Goal: Check status: Check status

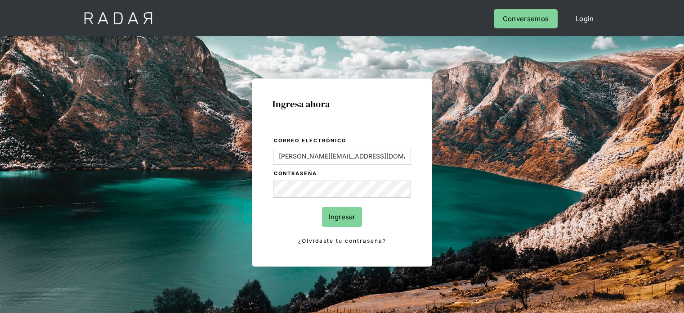
click at [338, 217] on input "Ingresar" at bounding box center [342, 216] width 40 height 20
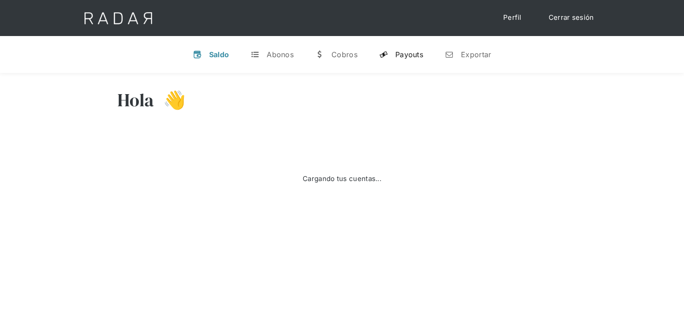
click at [399, 53] on div "Payouts" at bounding box center [409, 54] width 28 height 9
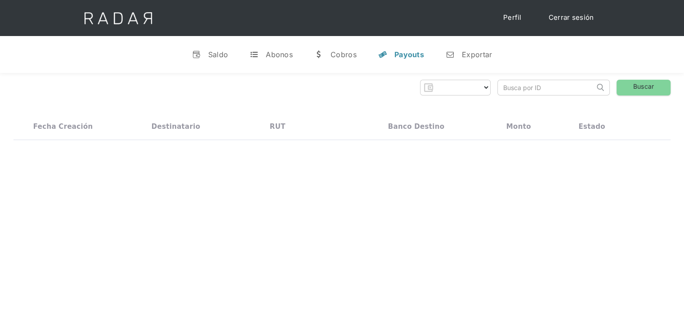
select select "prontopaga"
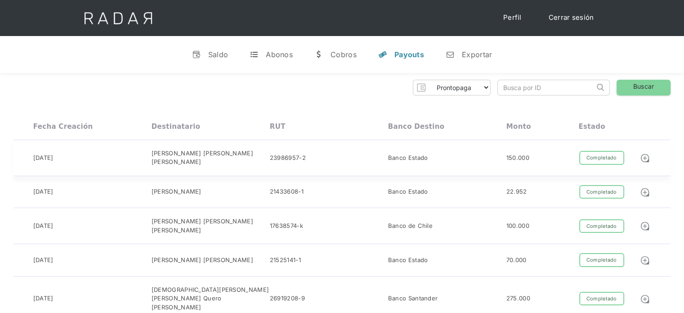
click at [46, 157] on div "04-10-2025" at bounding box center [43, 157] width 20 height 9
click at [54, 188] on div "04-10-2025" at bounding box center [43, 191] width 20 height 9
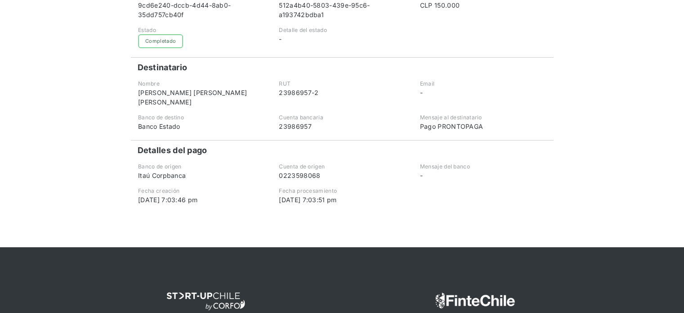
scroll to position [180, 0]
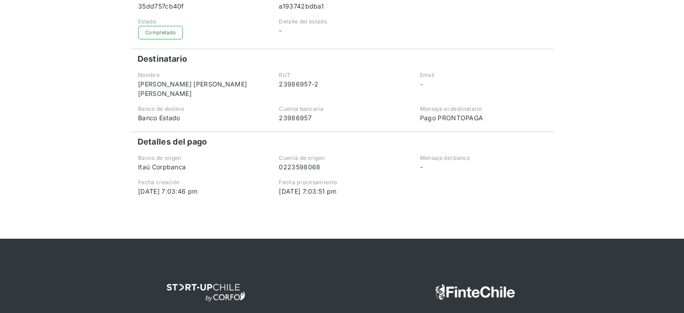
drag, startPoint x: 176, startPoint y: 189, endPoint x: 229, endPoint y: 192, distance: 52.7
click at [229, 192] on div "04-10-2025 7:03:46 pm" at bounding box center [201, 190] width 126 height 9
click at [324, 190] on div "04-10-2025 7:03:51 pm" at bounding box center [342, 190] width 126 height 9
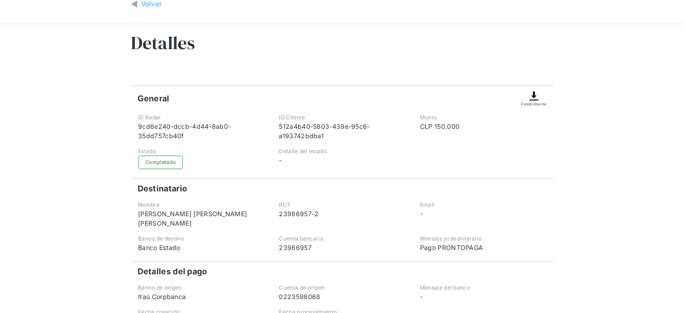
scroll to position [45, 0]
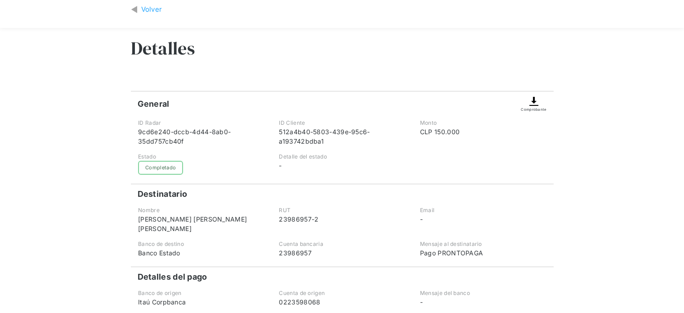
click at [154, 9] on div "Volver" at bounding box center [151, 9] width 21 height 10
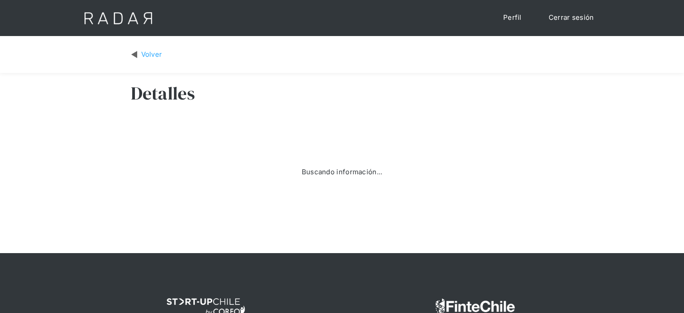
click at [136, 56] on img at bounding box center [134, 54] width 7 height 10
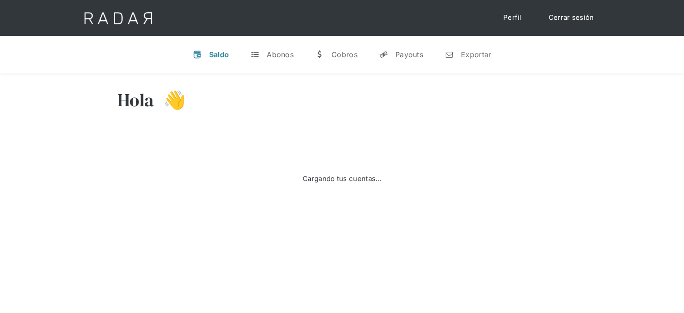
select select "prontopaga"
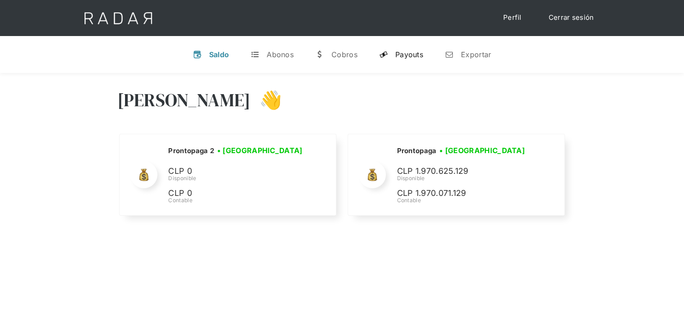
click at [397, 53] on div "Payouts" at bounding box center [409, 54] width 28 height 9
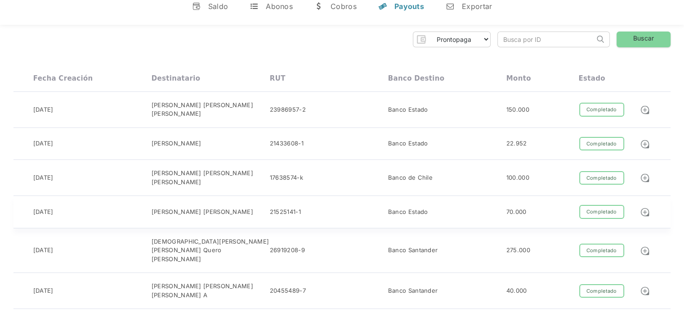
scroll to position [45, 0]
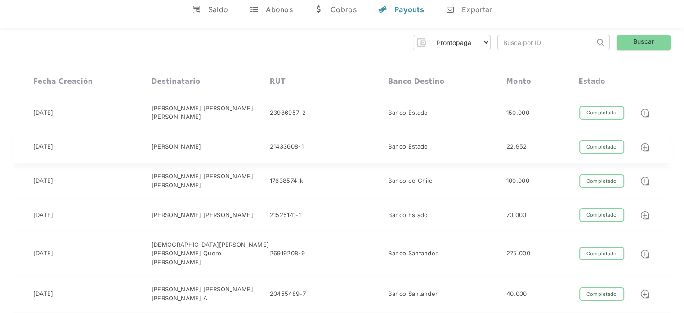
click at [600, 149] on div "Completado" at bounding box center [601, 147] width 45 height 14
click at [500, 111] on div "Banco Estado" at bounding box center [447, 113] width 118 height 18
click at [192, 106] on div "Eder yair gonzales guzman Gonzales Guzm" at bounding box center [211, 113] width 118 height 18
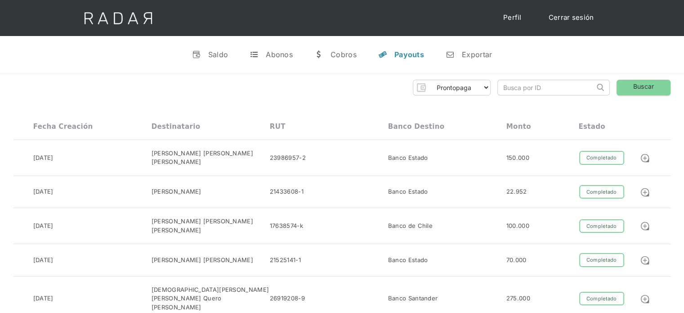
click at [410, 55] on div "Payouts" at bounding box center [409, 54] width 30 height 9
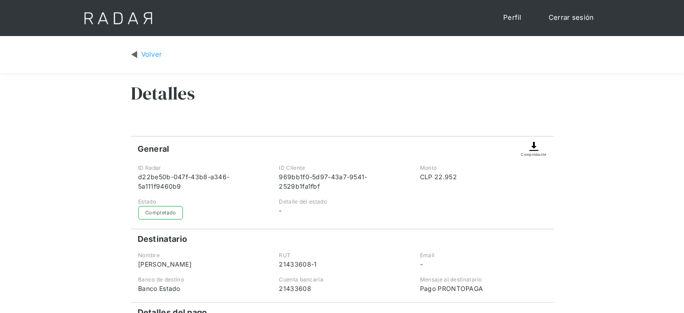
click at [134, 55] on img at bounding box center [134, 54] width 7 height 10
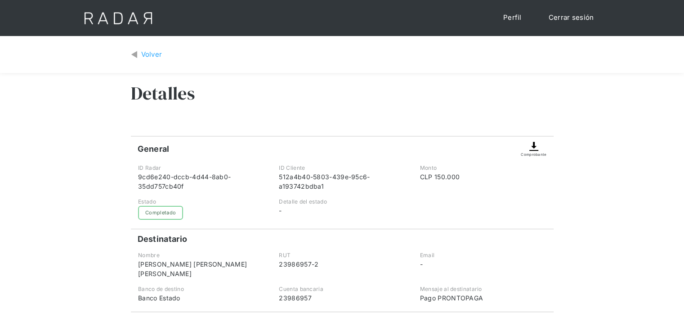
click at [138, 54] on link "Volver" at bounding box center [146, 54] width 31 height 10
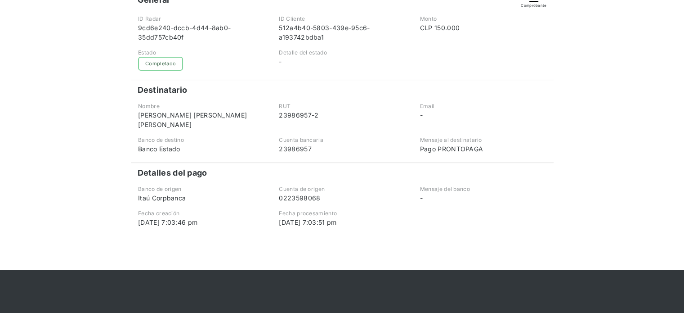
scroll to position [180, 0]
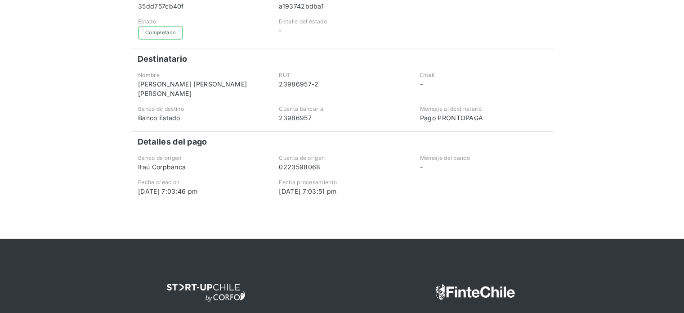
drag, startPoint x: 317, startPoint y: 190, endPoint x: 339, endPoint y: 189, distance: 22.1
click at [339, 189] on div "[DATE] 7:03:51 pm" at bounding box center [342, 190] width 126 height 9
click at [176, 192] on div "[DATE] 7:03:46 pm" at bounding box center [201, 190] width 126 height 9
drag, startPoint x: 333, startPoint y: 192, endPoint x: 338, endPoint y: 192, distance: 5.4
click at [338, 192] on div "[DATE] 7:03:51 pm" at bounding box center [342, 190] width 126 height 9
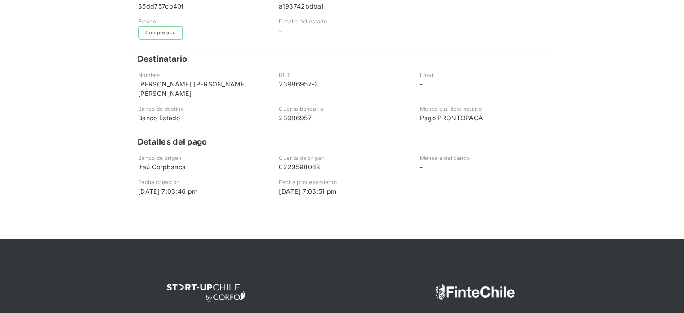
click at [289, 210] on div at bounding box center [342, 220] width 423 height 36
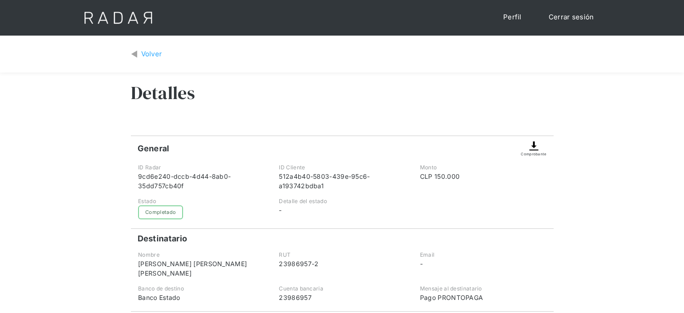
scroll to position [0, 0]
click at [152, 55] on div "Volver" at bounding box center [151, 54] width 21 height 10
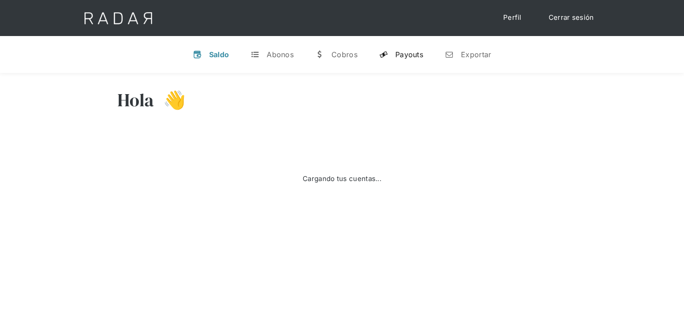
click at [405, 52] on div "Payouts" at bounding box center [409, 54] width 28 height 9
select select "prontopaga"
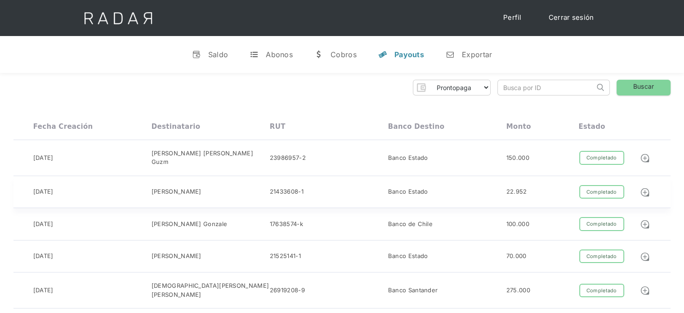
click at [182, 192] on div "Nicolas Cardenas Cardenas" at bounding box center [177, 191] width 50 height 9
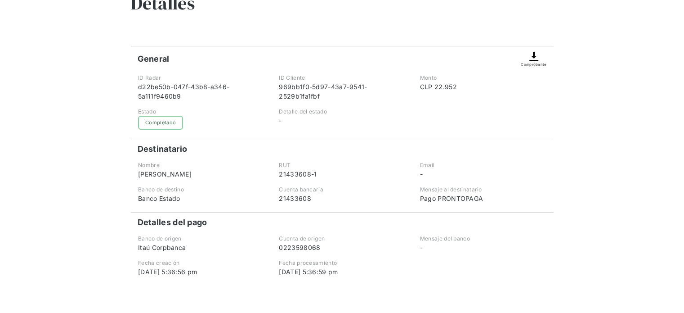
scroll to position [45, 0]
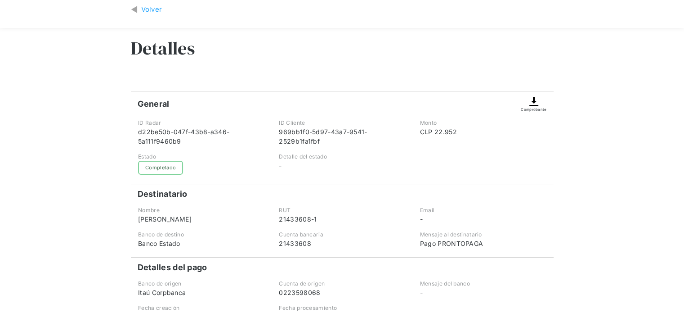
click at [142, 8] on div "Volver" at bounding box center [151, 9] width 21 height 10
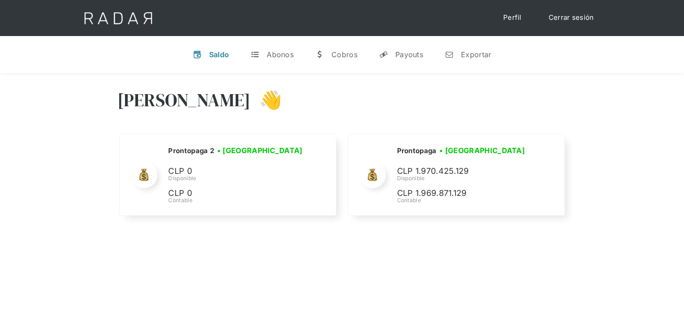
select select "prontopaga"
click at [411, 55] on div "Payouts" at bounding box center [409, 54] width 28 height 9
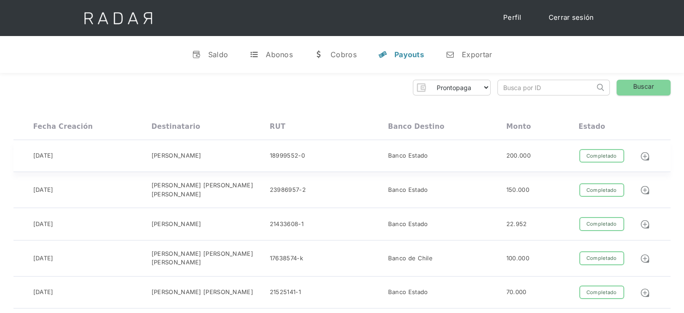
click at [191, 160] on div "[PERSON_NAME]" at bounding box center [211, 156] width 118 height 14
click at [54, 226] on div "04-10-2025" at bounding box center [43, 223] width 20 height 9
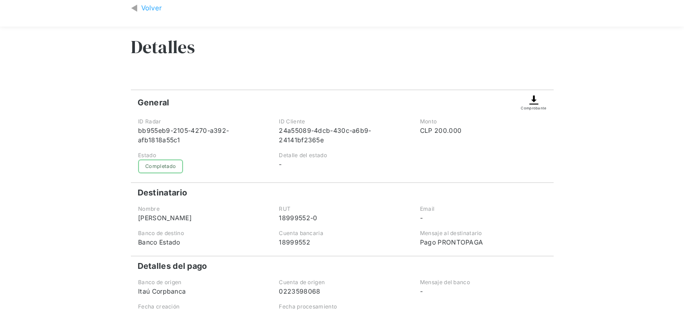
scroll to position [135, 0]
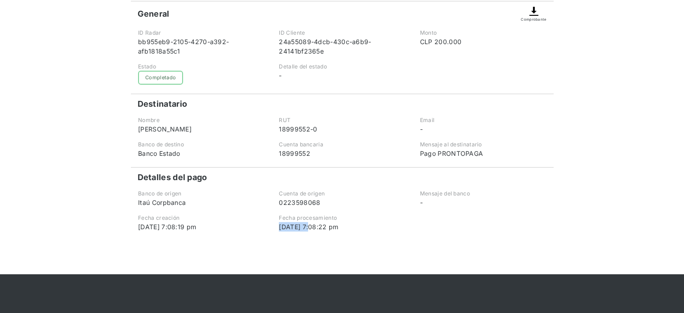
drag, startPoint x: 310, startPoint y: 223, endPoint x: 347, endPoint y: 220, distance: 37.5
click at [347, 220] on div "Fecha procesamiento [DATE] 7:08:22 pm" at bounding box center [341, 223] width 139 height 18
click at [281, 219] on div "Fecha procesamiento" at bounding box center [342, 218] width 126 height 8
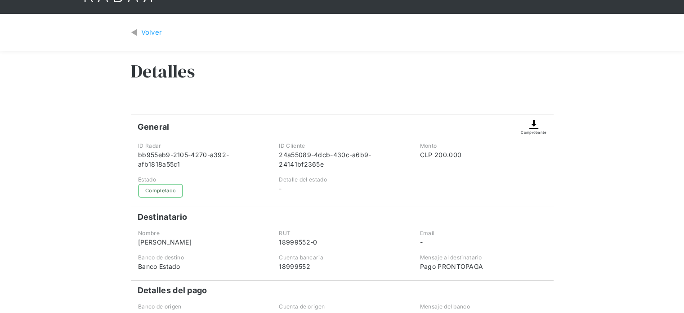
scroll to position [0, 0]
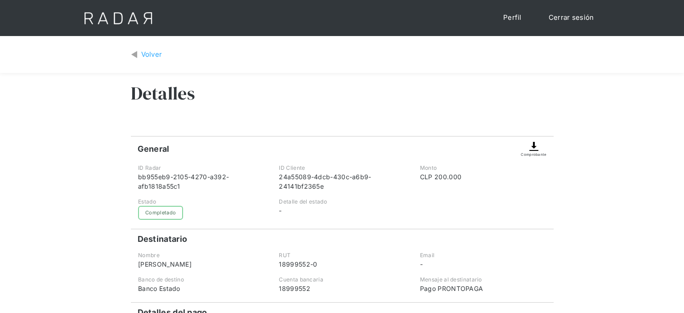
click at [151, 56] on div "Volver" at bounding box center [151, 54] width 21 height 10
click at [147, 55] on div "Volver" at bounding box center [151, 54] width 21 height 10
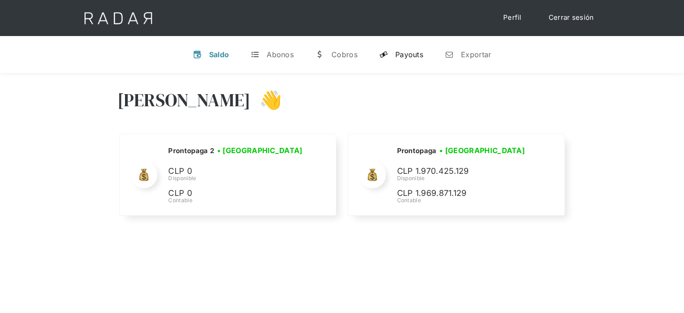
select select "prontopaga"
click at [415, 54] on div "Payouts" at bounding box center [409, 54] width 28 height 9
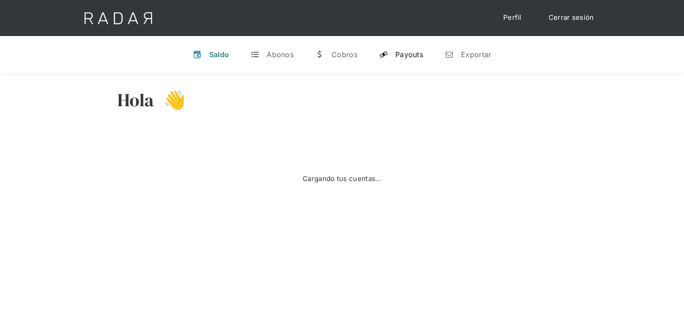
click at [410, 58] on div "Payouts" at bounding box center [409, 54] width 28 height 9
select select "prontopaga"
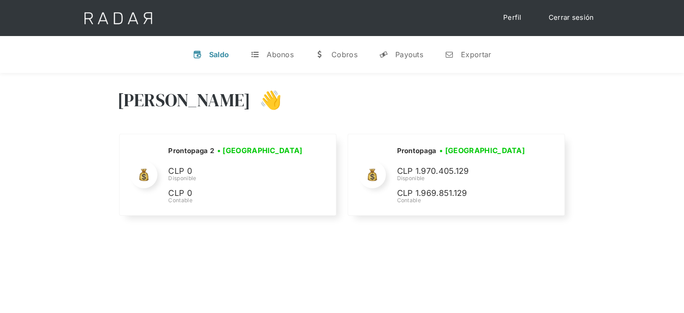
select select "prontopaga"
click at [404, 56] on div "Payouts" at bounding box center [409, 54] width 28 height 9
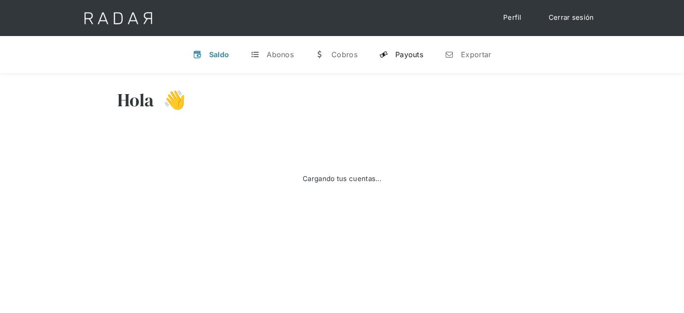
select select "prontopaga"
click at [415, 63] on link "y Payouts" at bounding box center [401, 54] width 58 height 23
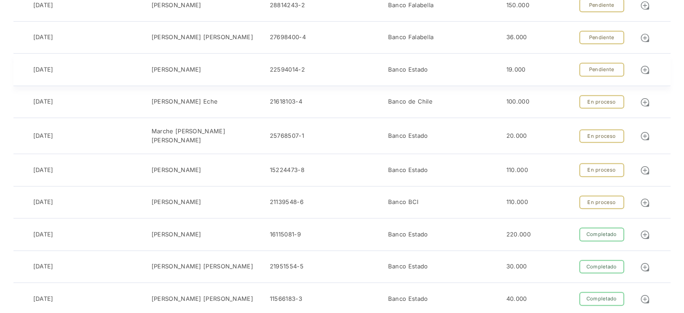
scroll to position [450, 0]
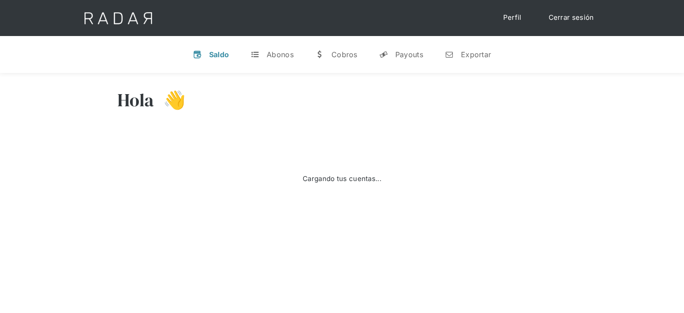
scroll to position [191, 0]
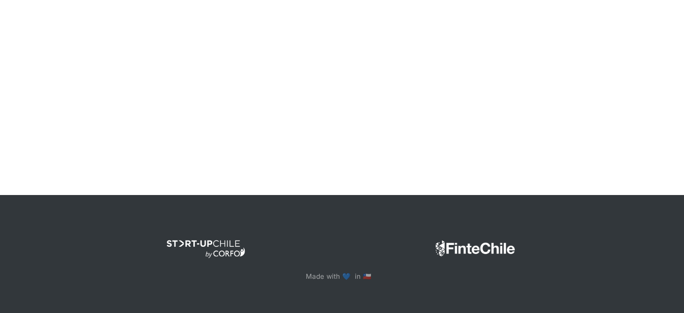
select select "prontopaga"
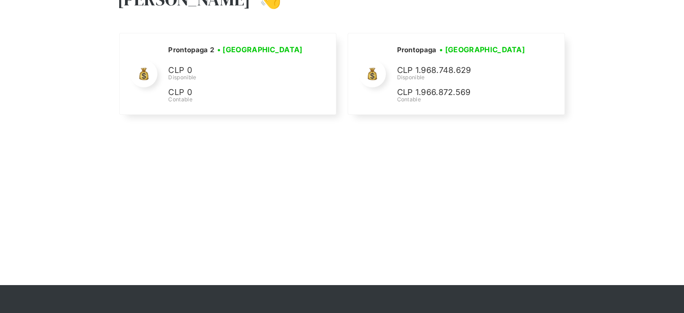
scroll to position [0, 0]
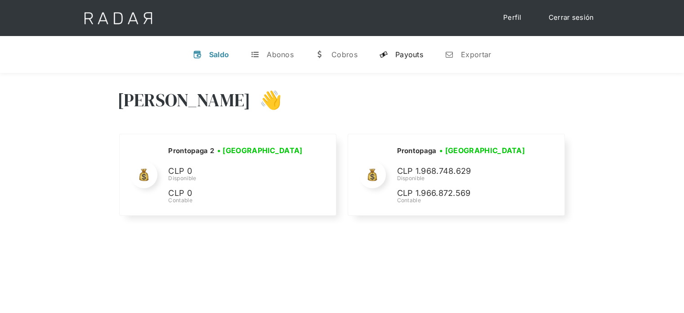
click at [411, 61] on link "y Payouts" at bounding box center [401, 54] width 58 height 23
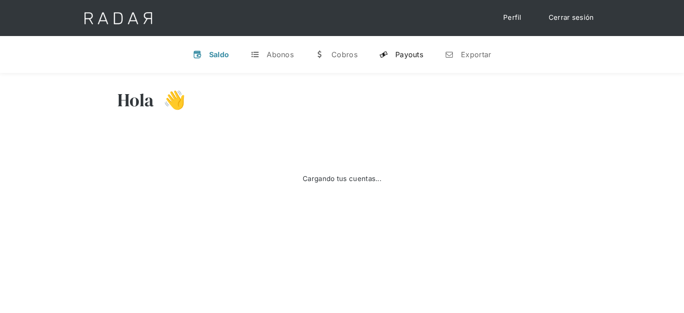
select select "prontopaga"
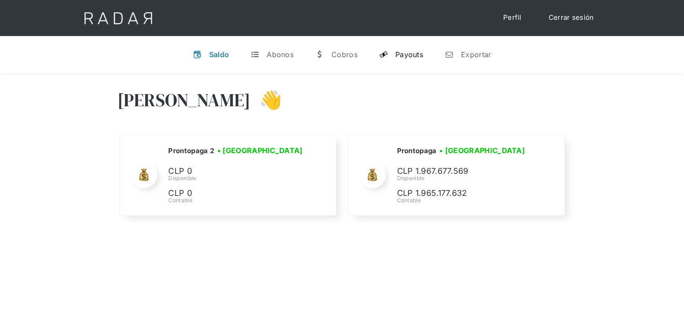
click at [403, 55] on div "Payouts" at bounding box center [409, 54] width 28 height 9
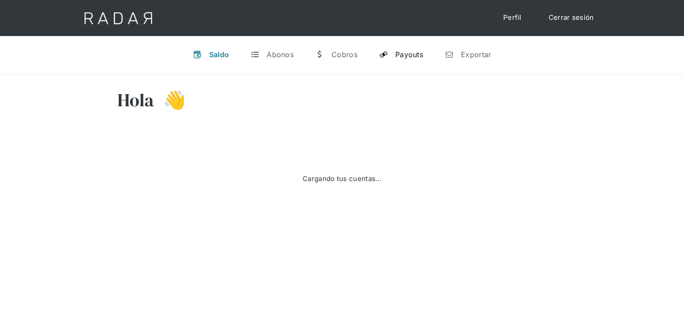
select select "prontopaga"
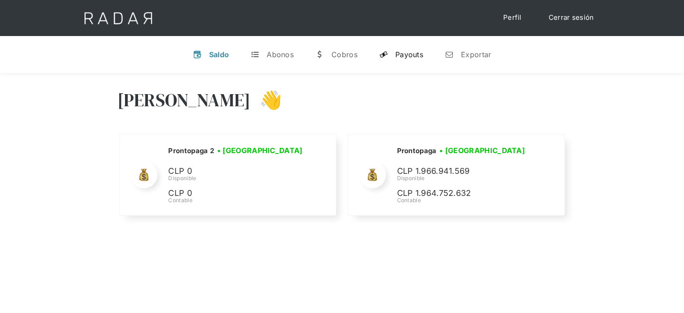
click at [411, 55] on div "Payouts" at bounding box center [409, 54] width 28 height 9
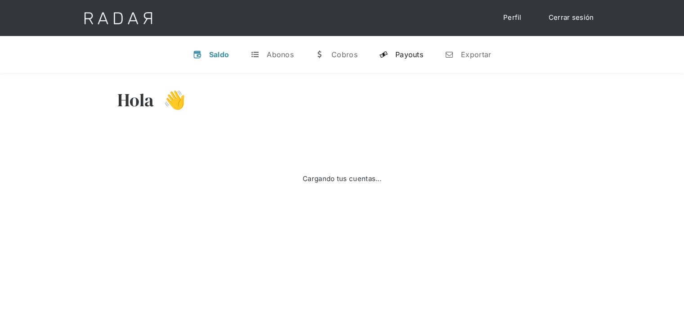
click at [413, 53] on div "Payouts" at bounding box center [409, 54] width 28 height 9
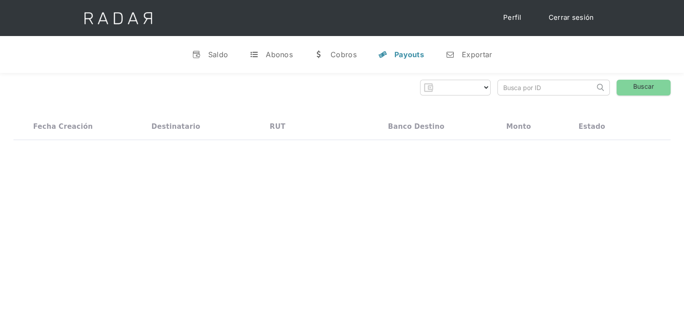
select select "prontopaga"
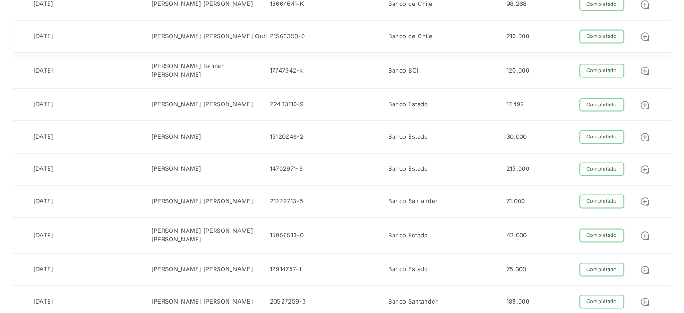
scroll to position [1349, 0]
click at [45, 195] on div "04-10-2025" at bounding box center [43, 199] width 20 height 9
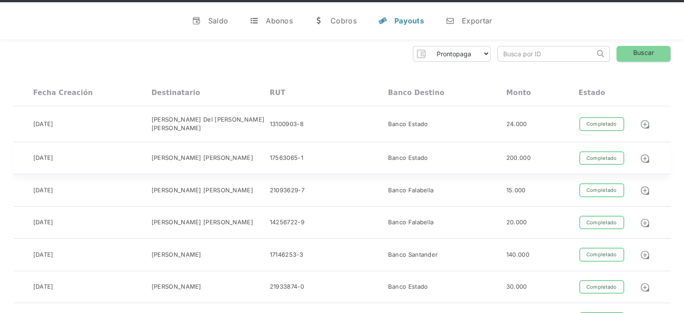
scroll to position [0, 0]
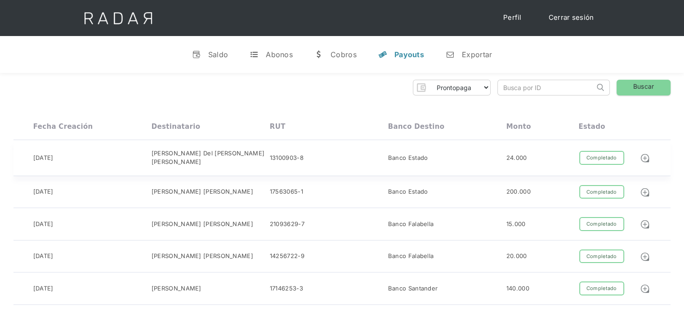
click at [99, 149] on div "04-10-2025" at bounding box center [92, 158] width 118 height 18
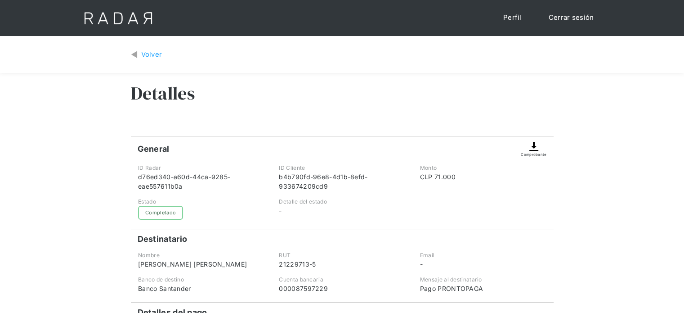
click at [138, 54] on link "Volver" at bounding box center [146, 54] width 31 height 10
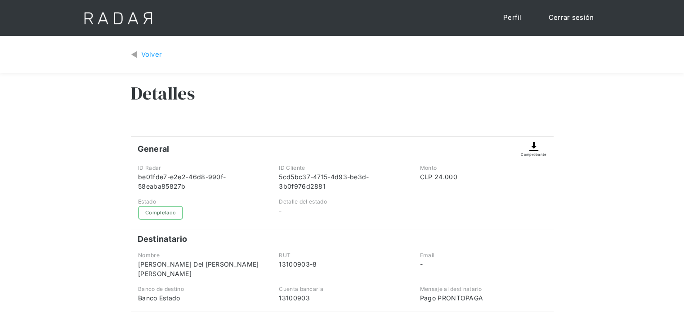
click at [145, 54] on div "Volver" at bounding box center [151, 54] width 21 height 10
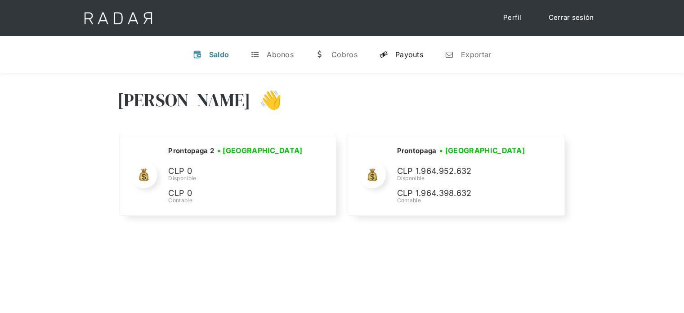
click at [407, 54] on div "Payouts" at bounding box center [409, 54] width 28 height 9
select select "prontopaga"
click at [409, 50] on div "Payouts" at bounding box center [409, 54] width 28 height 9
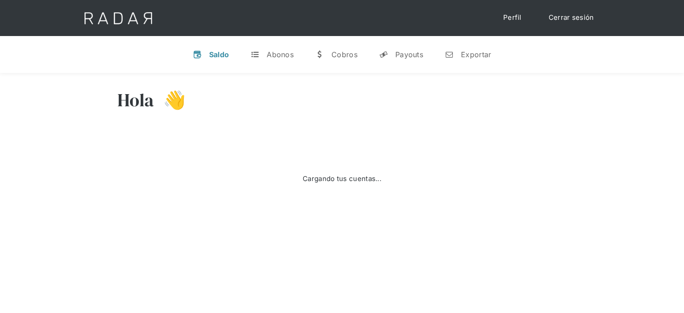
select select "prontopaga"
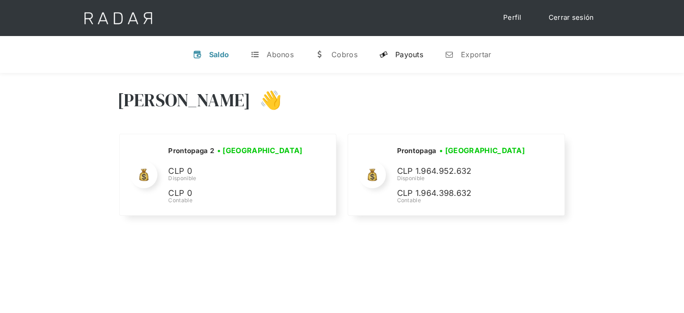
click at [409, 48] on link "y Payouts" at bounding box center [401, 54] width 58 height 23
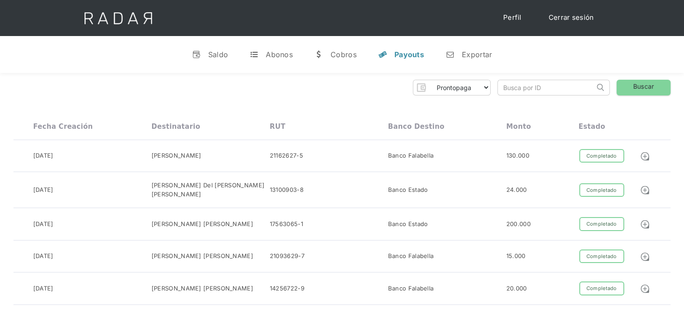
click at [540, 54] on div "v Saldo t Abonos w [GEOGRAPHIC_DATA] y Payouts n Exportar" at bounding box center [342, 54] width 684 height 37
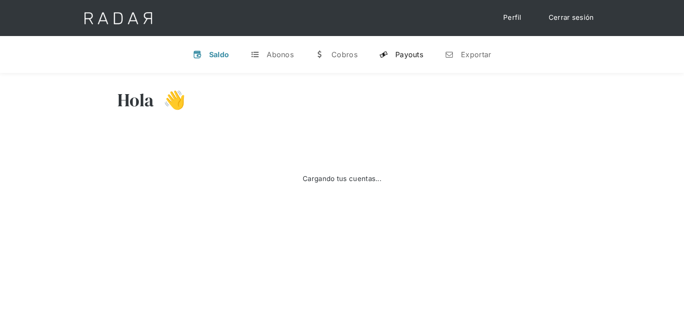
click at [416, 57] on div "Payouts" at bounding box center [409, 54] width 28 height 9
select select "prontopaga"
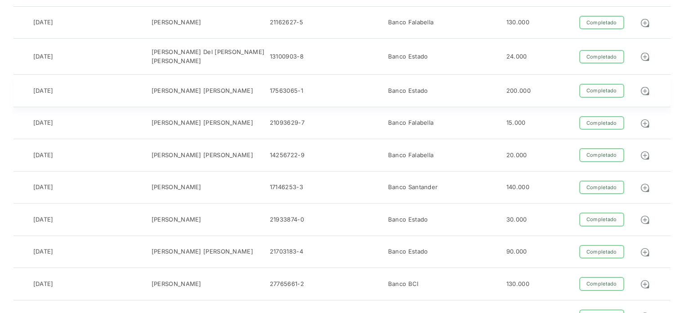
scroll to position [225, 0]
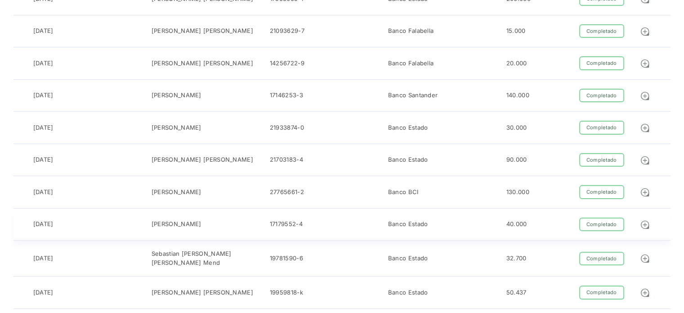
click at [45, 219] on div "[DATE]" at bounding box center [43, 223] width 20 height 9
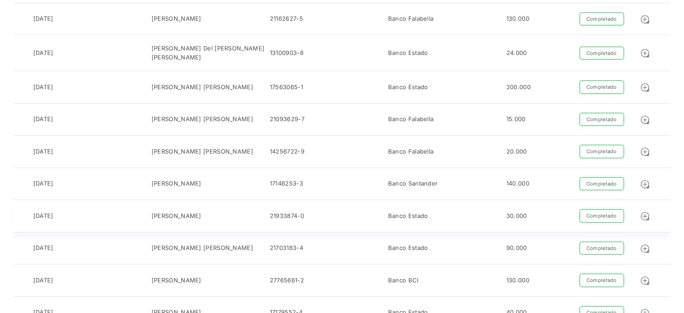
scroll to position [0, 0]
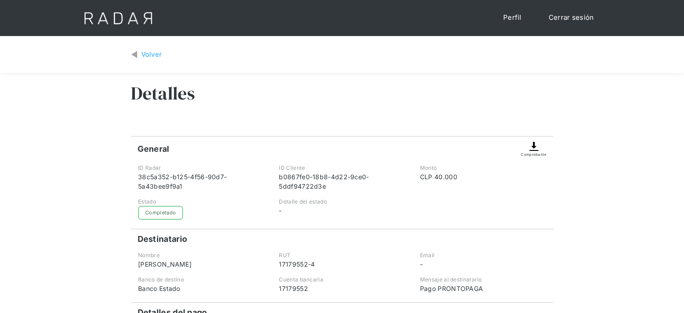
click at [657, 115] on div "Volver Detalles General Comprobante ID Radar 38c5a352-b125-4f56-90d7-5a43bee9f9…" at bounding box center [342, 222] width 684 height 373
click at [139, 54] on link "Volver" at bounding box center [146, 54] width 31 height 10
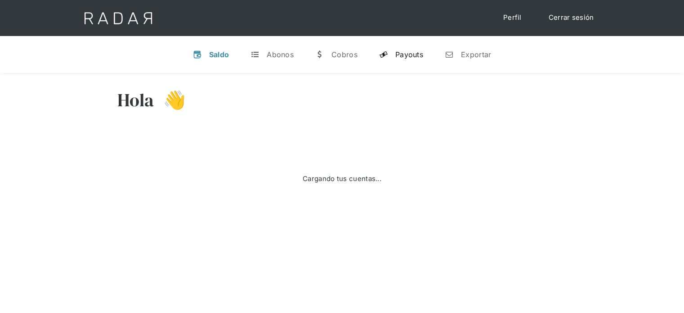
click at [424, 49] on link "y Payouts" at bounding box center [401, 54] width 58 height 23
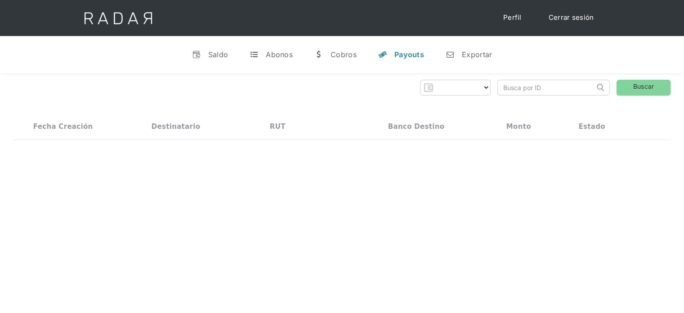
select select "prontopaga"
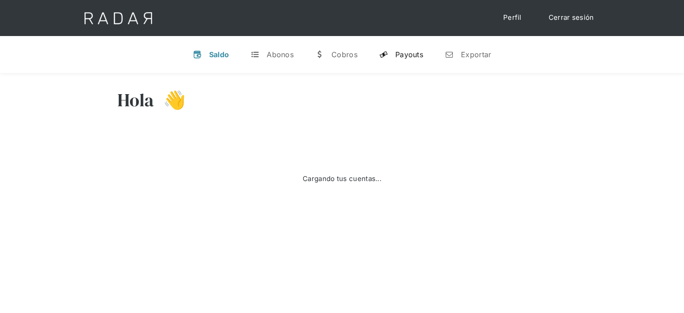
click at [408, 49] on link "y Payouts" at bounding box center [401, 54] width 58 height 23
select select "prontopaga"
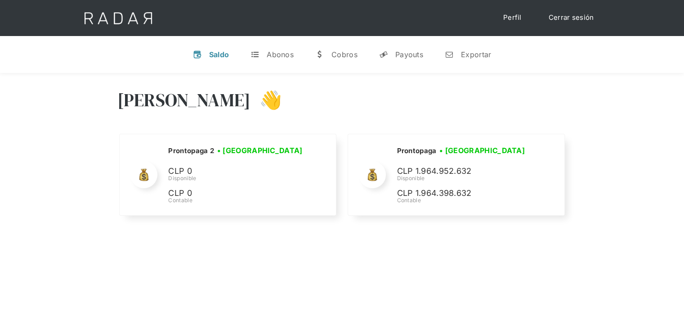
select select "prontopaga"
click at [406, 44] on link "y Payouts" at bounding box center [401, 54] width 58 height 23
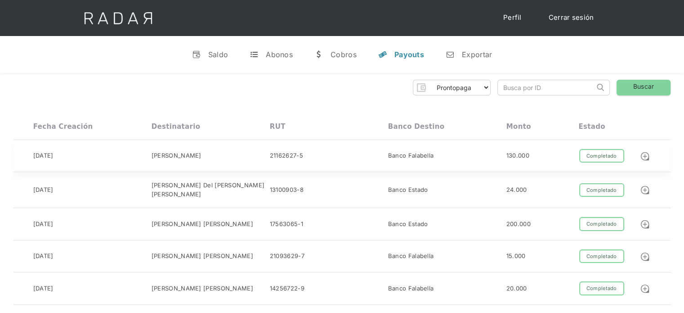
click at [188, 167] on div "04-10-2025 Felipe Espinoza Espinoza 21162627-5 Banco Falabella 130.000 Completa…" at bounding box center [341, 156] width 657 height 32
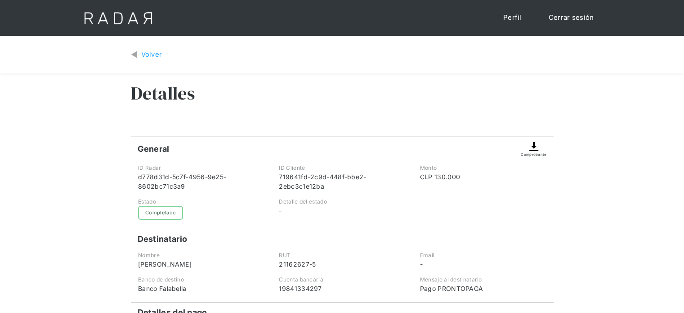
click at [138, 48] on div "Volver" at bounding box center [342, 55] width 423 height 24
click at [139, 50] on link "Volver" at bounding box center [146, 54] width 31 height 10
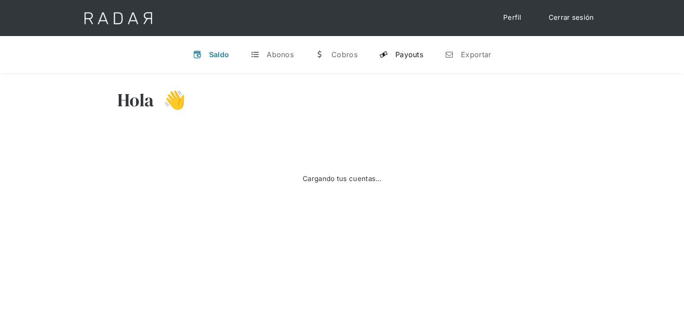
select select "prontopaga"
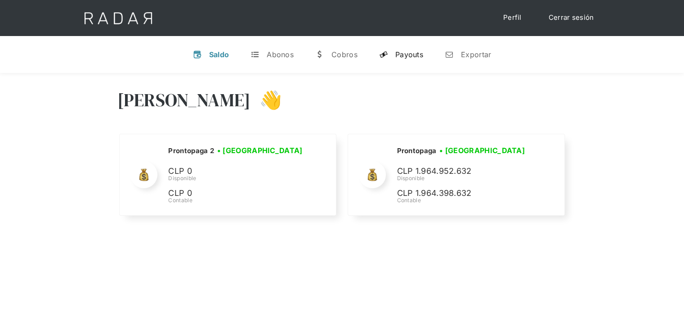
click at [405, 55] on div "Payouts" at bounding box center [409, 54] width 28 height 9
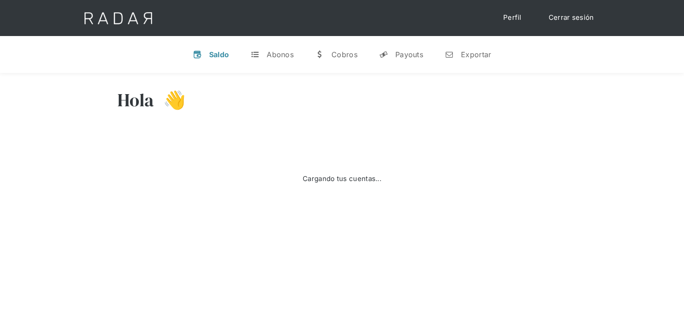
select select "prontopaga"
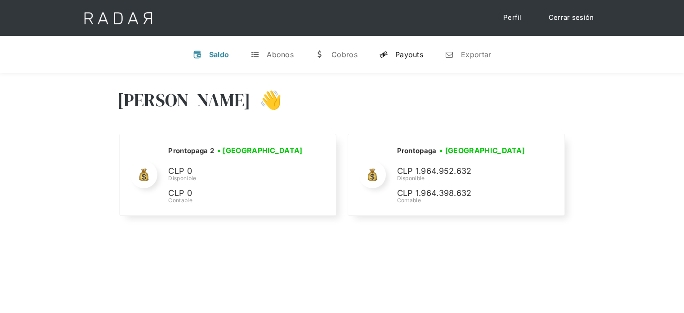
click at [419, 56] on div "Payouts" at bounding box center [409, 54] width 28 height 9
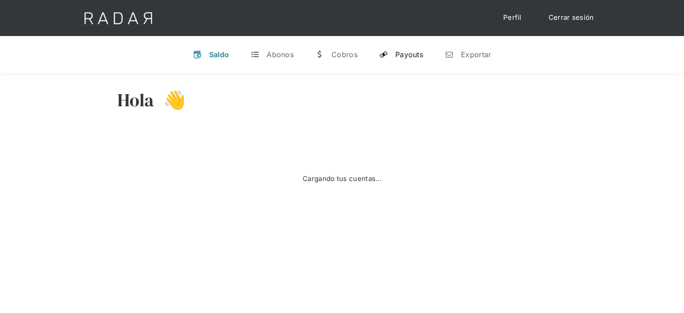
click at [394, 60] on link "y Payouts" at bounding box center [401, 54] width 58 height 23
select select "prontopaga"
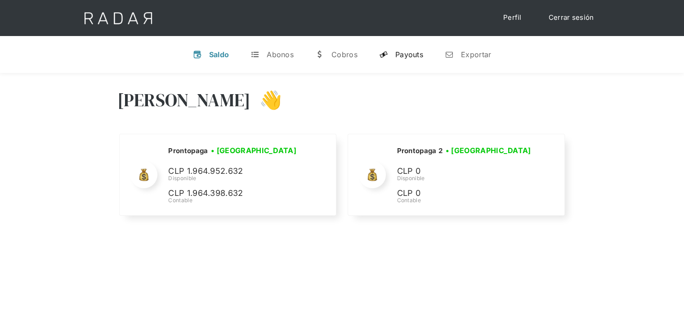
click at [409, 59] on link "y Payouts" at bounding box center [401, 54] width 58 height 23
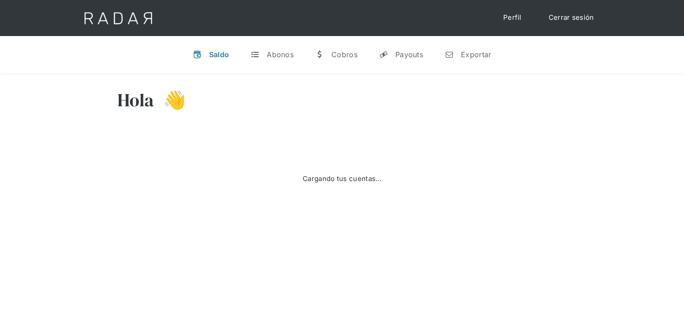
select select "prontopaga"
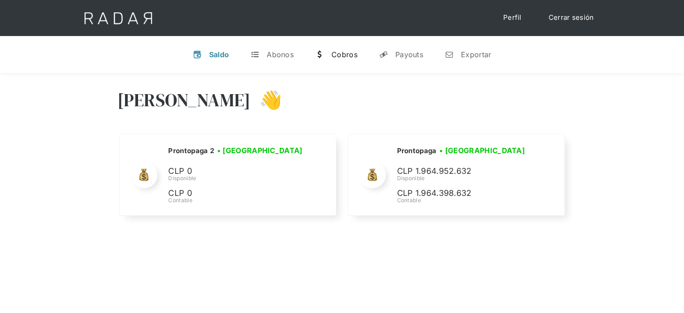
click at [334, 55] on div "Cobros" at bounding box center [344, 54] width 26 height 9
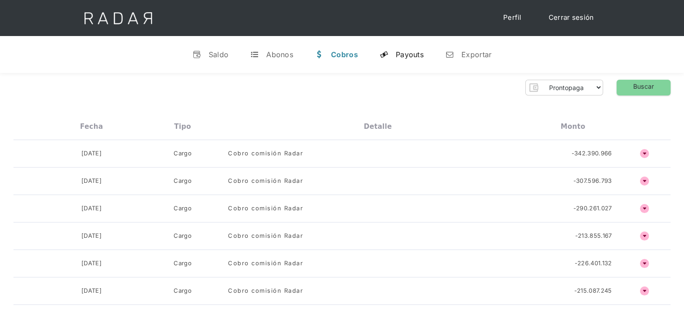
click at [398, 61] on link "y Payouts" at bounding box center [401, 54] width 58 height 23
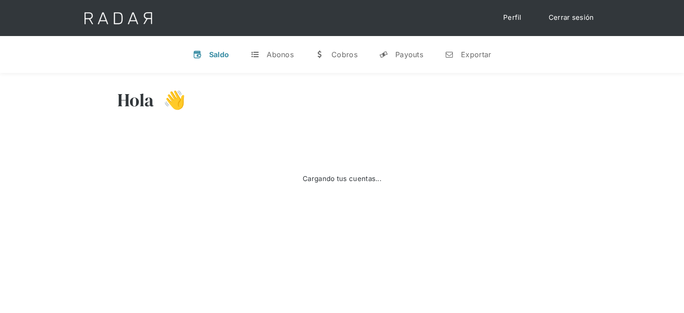
select select "prontopaga"
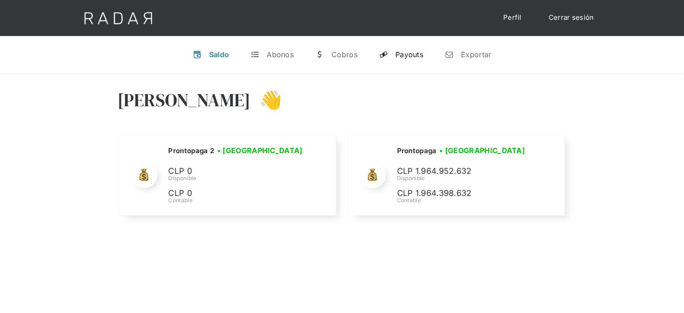
click at [392, 59] on link "y Payouts" at bounding box center [401, 54] width 58 height 23
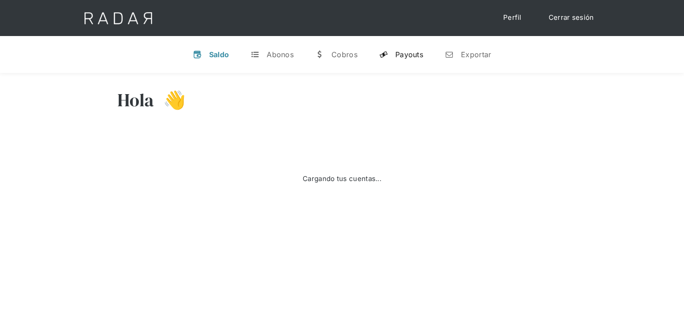
select select "prontopaga"
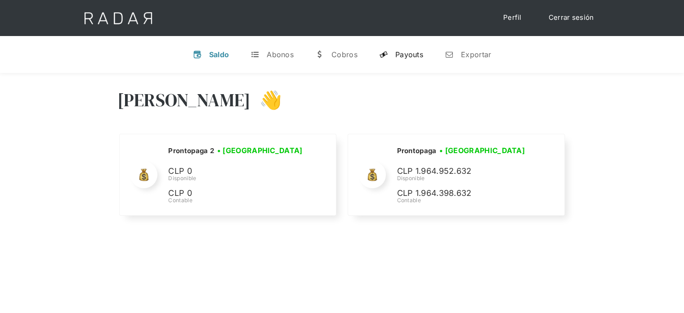
click at [393, 54] on link "y Payouts" at bounding box center [401, 54] width 58 height 23
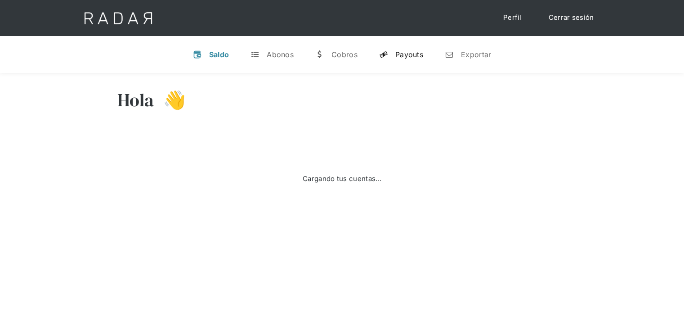
click at [398, 53] on div "Payouts" at bounding box center [409, 54] width 28 height 9
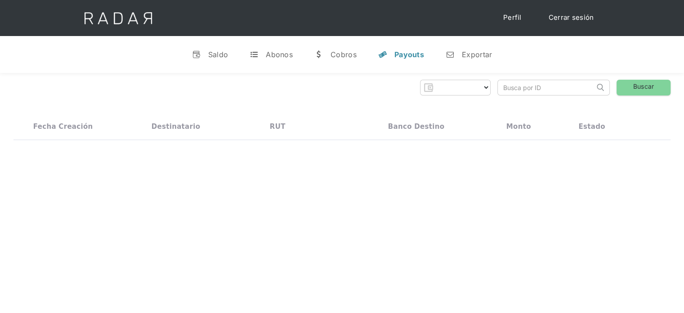
select select "prontopaga"
